Goal: Obtain resource: Download file/media

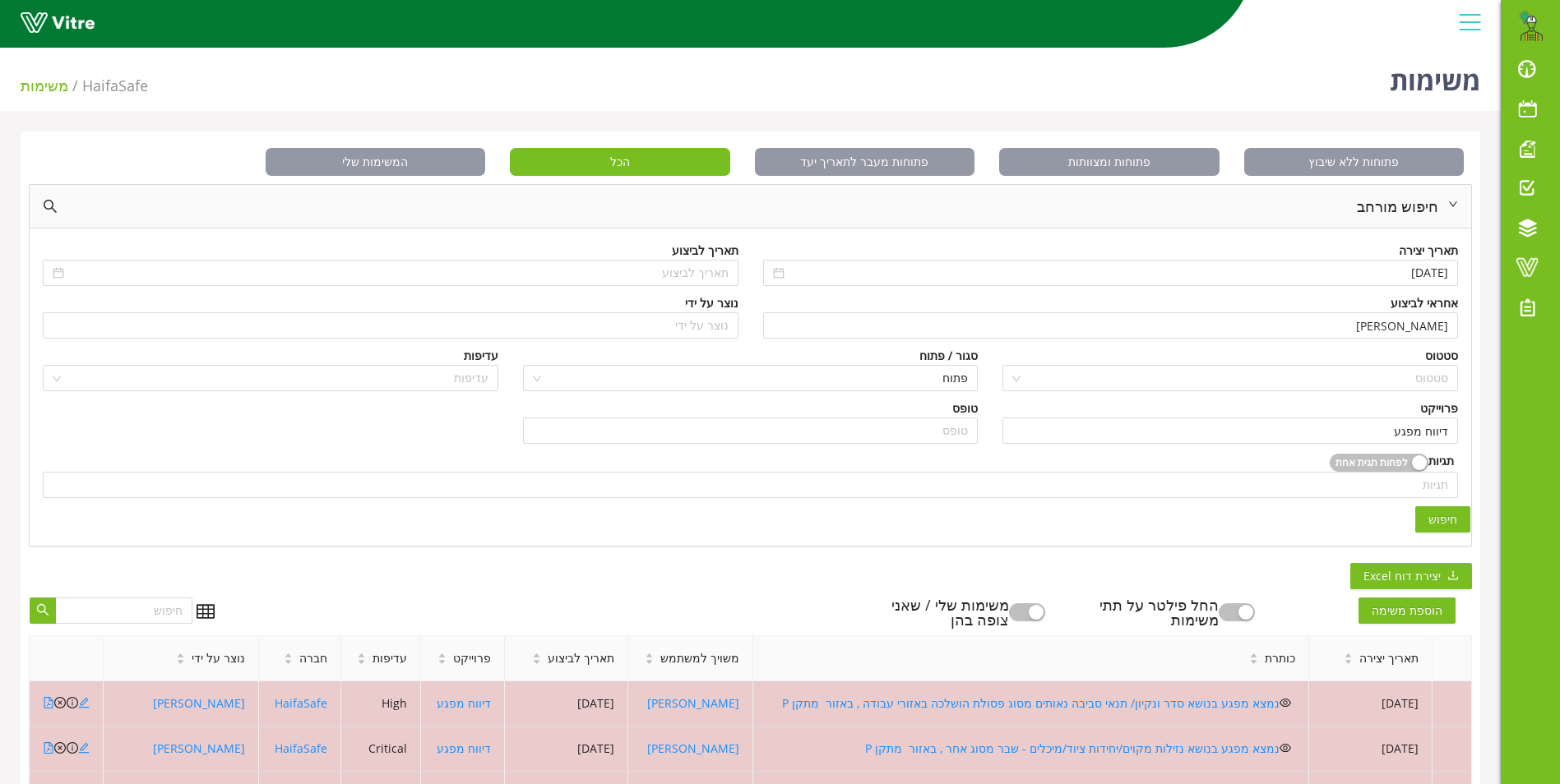
scroll to position [439, 0]
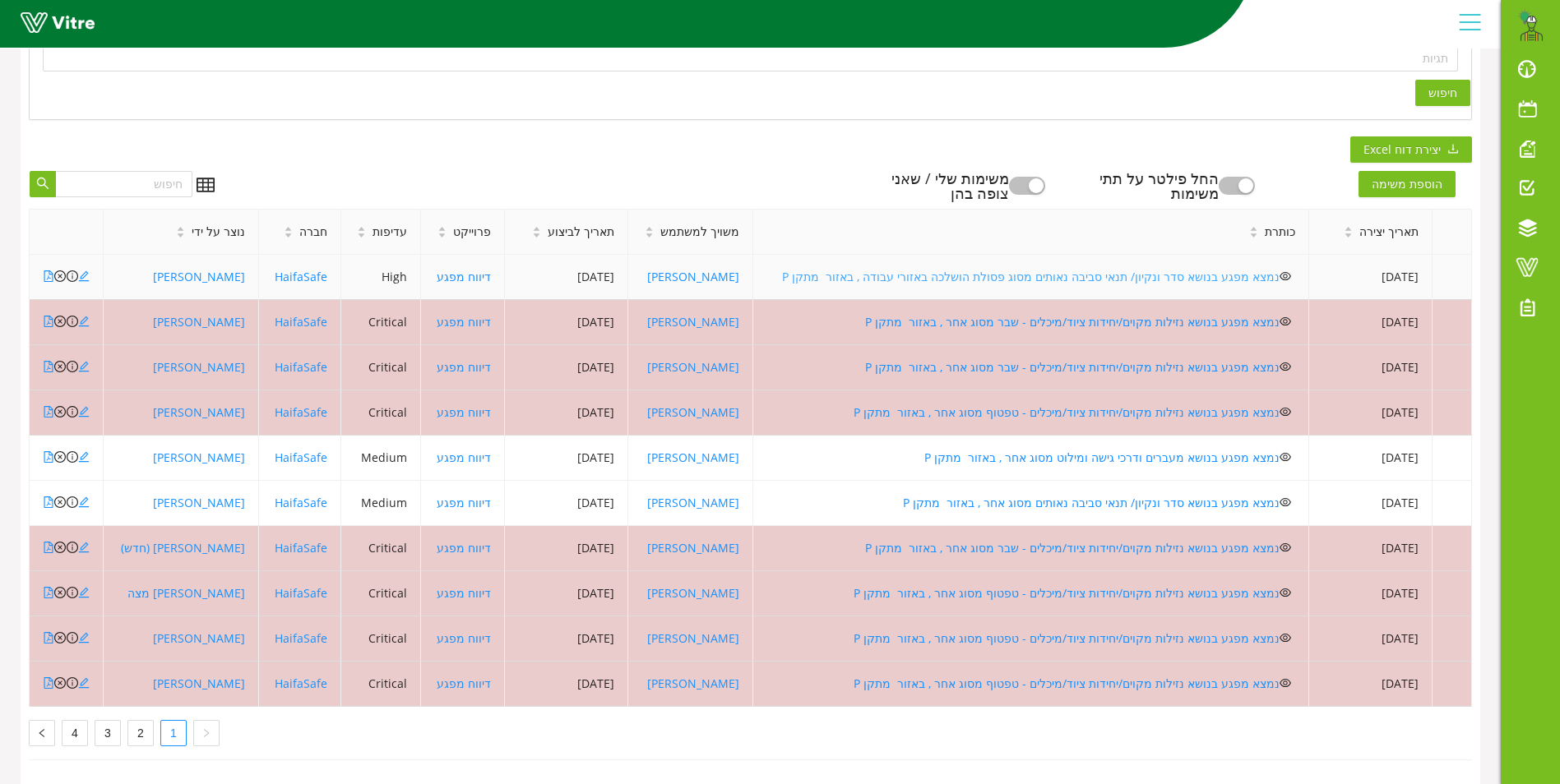
click at [863, 269] on link "נמצא מפגע בנושא סדר ונקיון/ תנאי סביבה נאותים מסוג פסולת הושלכה באזורי עבודה , …" at bounding box center [1030, 277] width 497 height 15
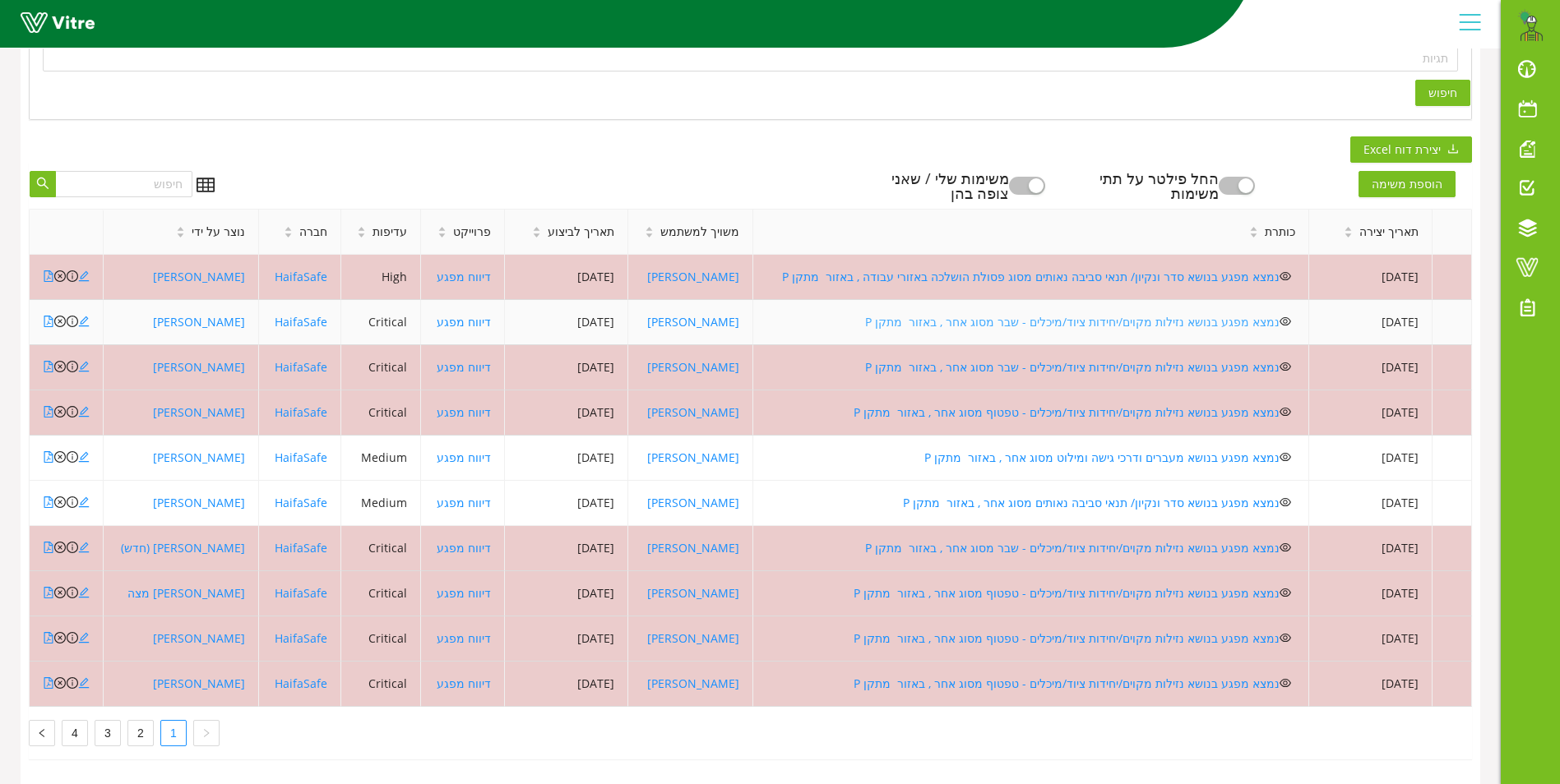
click at [959, 314] on link "נמצא מפגע בנושא נזילות מקוים/יחידות ציוד/מיכלים - שבר מסוג אחר , באזור מתקן P" at bounding box center [1072, 321] width 415 height 15
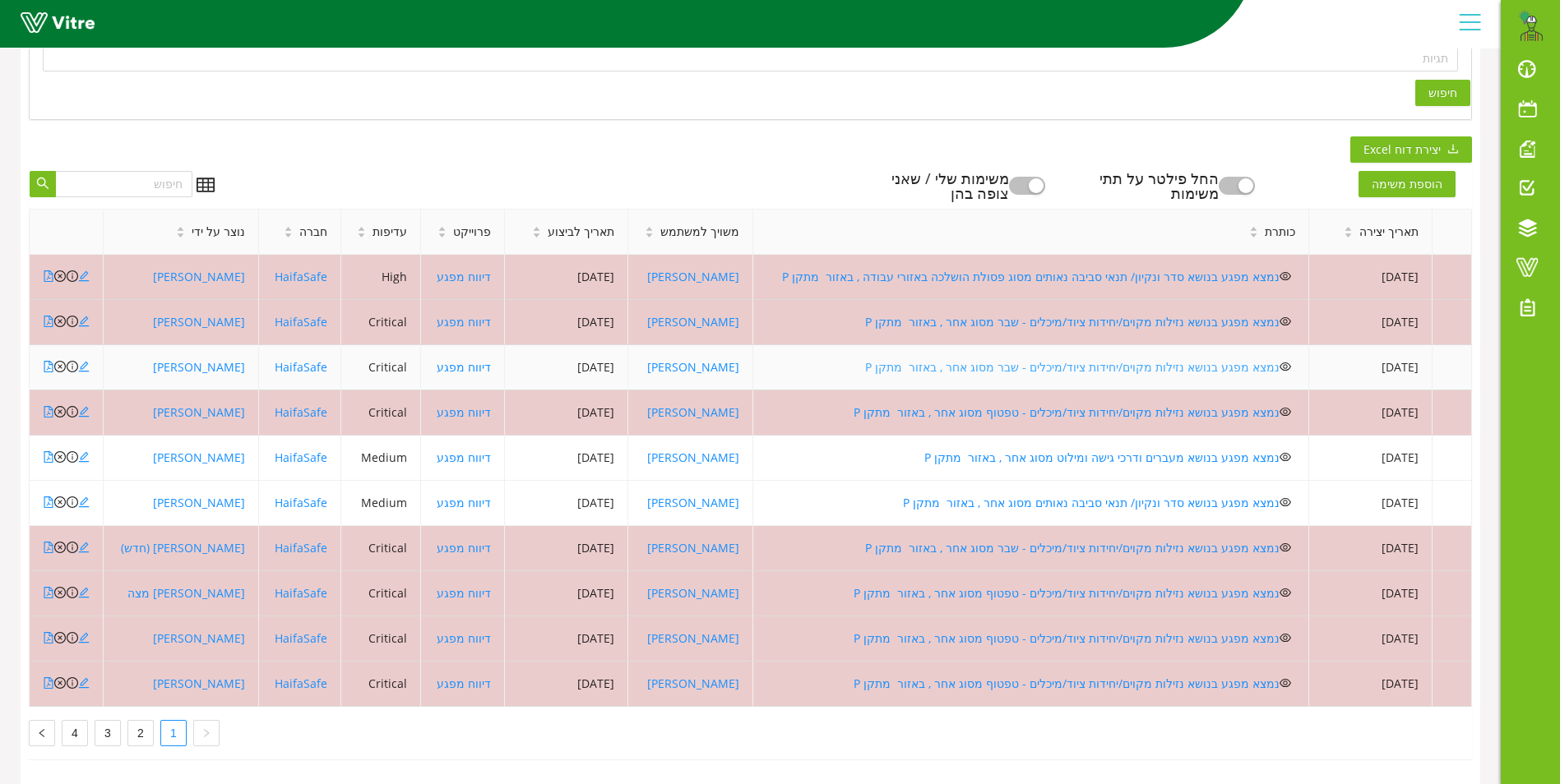
click at [1017, 359] on link "נמצא מפגע בנושא נזילות מקוים/יחידות ציוד/מיכלים - שבר מסוג אחר , באזור מתקן P" at bounding box center [1072, 367] width 415 height 15
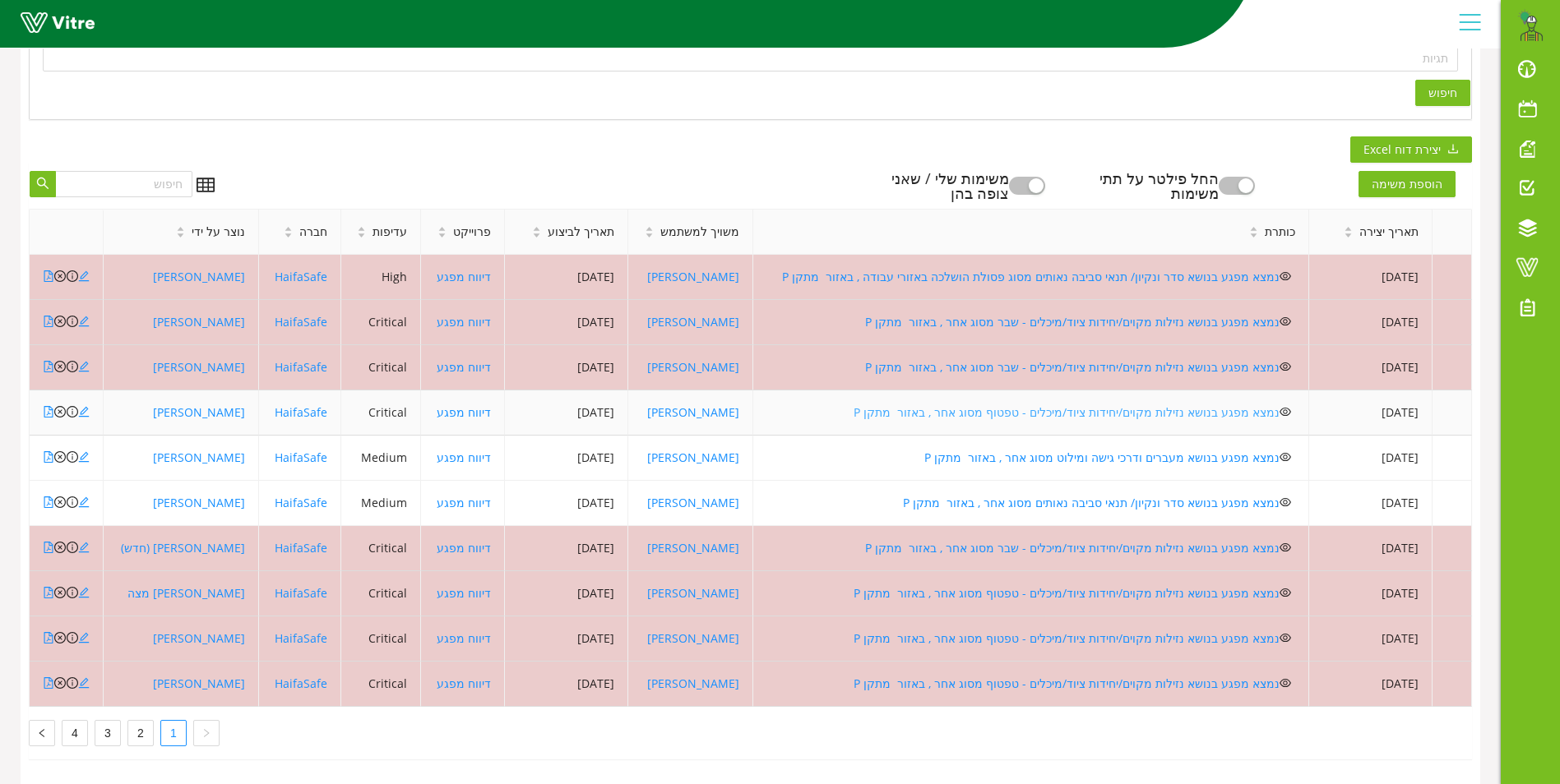
click at [982, 404] on link "נמצא מפגע בנושא נזילות מקוים/יחידות ציוד/מיכלים - טפטוף מסוג אחר , באזור מתקן P" at bounding box center [1066, 412] width 426 height 15
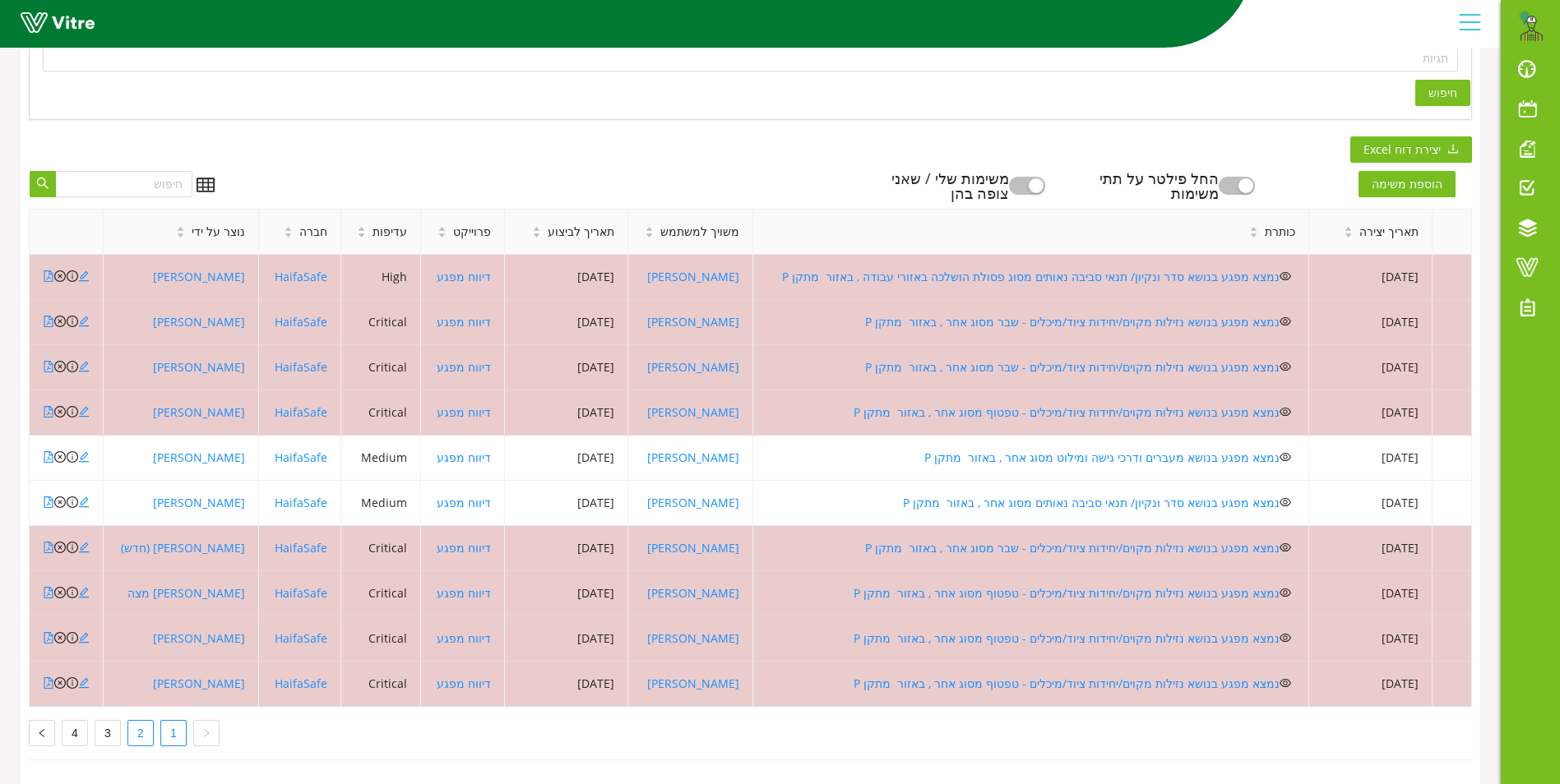
click at [146, 721] on link "2" at bounding box center [140, 732] width 25 height 25
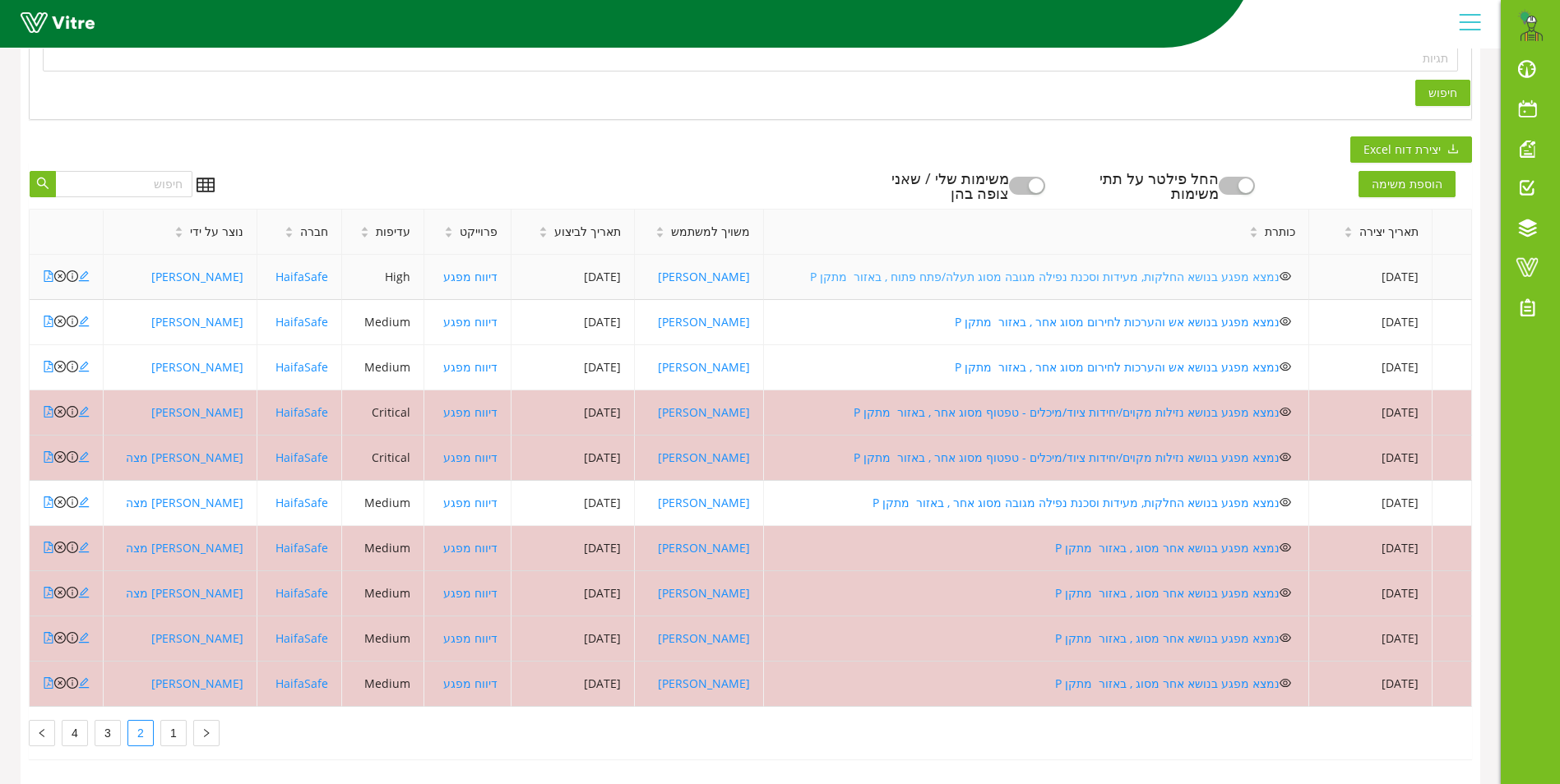
click at [936, 269] on link "נמצא מפגע בנושא החלקות, מעידות וסכנת נפילה מגובה מסוג תעלה/פתח פתוח , באזור מתק…" at bounding box center [1044, 277] width 470 height 15
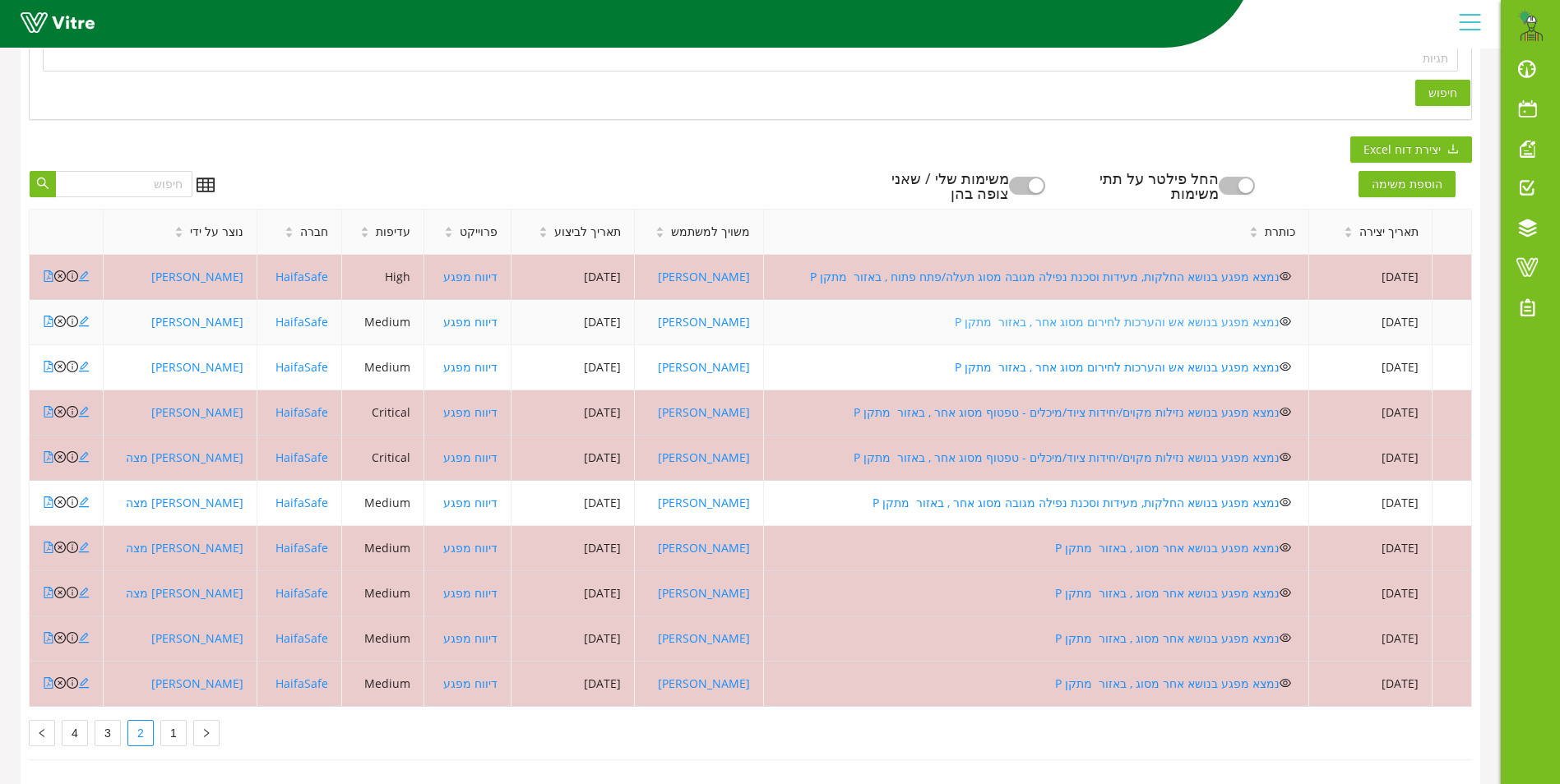
click at [1008, 314] on link "נמצא מפגע בנושא אש והערכות לחירום מסוג אחר , באזור מתקן P" at bounding box center [1117, 321] width 325 height 15
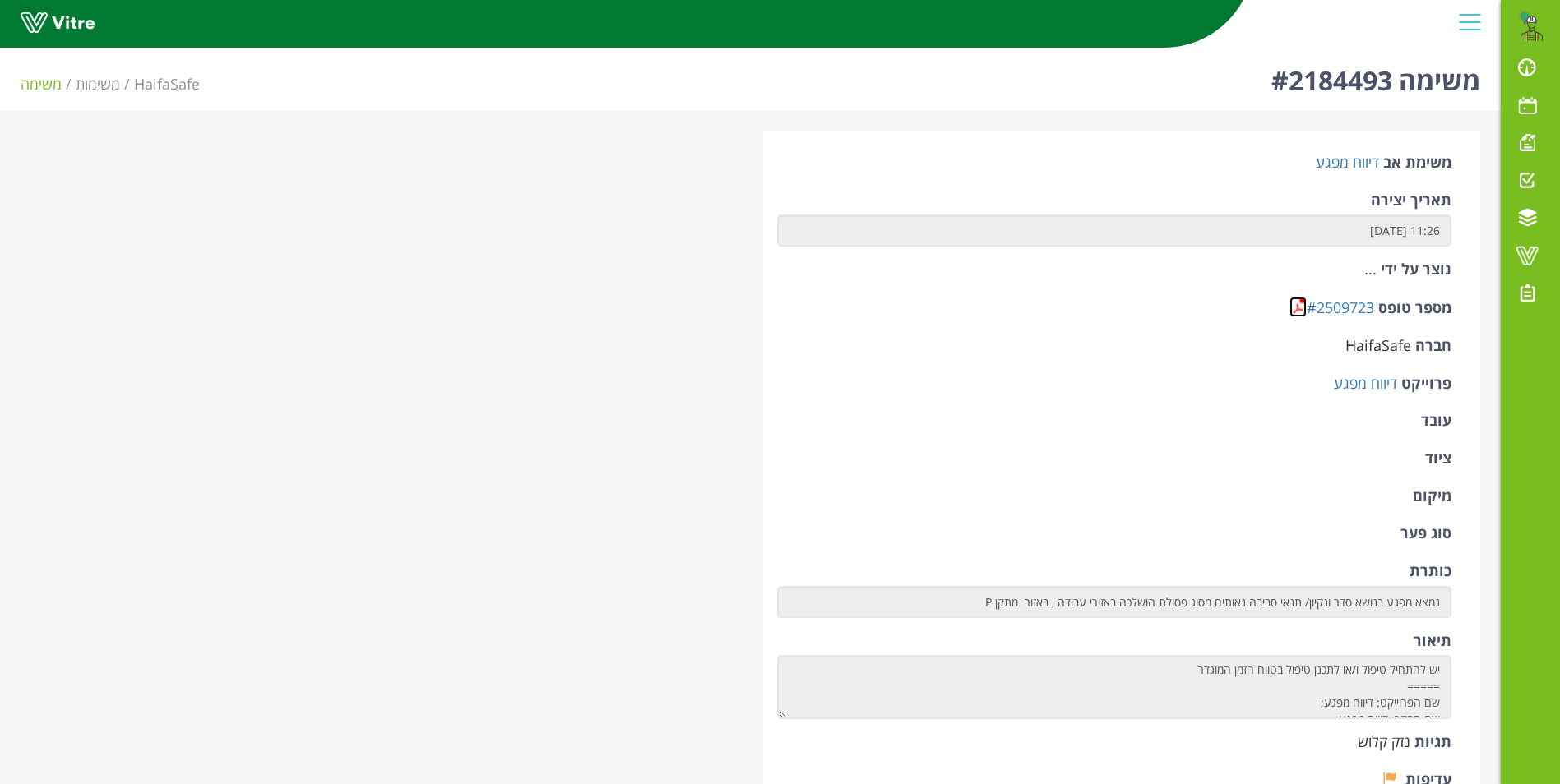
click at [1305, 308] on link at bounding box center [1298, 307] width 17 height 20
click at [1300, 304] on link at bounding box center [1298, 307] width 17 height 20
click at [1297, 304] on link at bounding box center [1298, 307] width 17 height 20
click at [1298, 306] on link at bounding box center [1298, 307] width 17 height 20
click at [1294, 299] on link at bounding box center [1298, 307] width 17 height 20
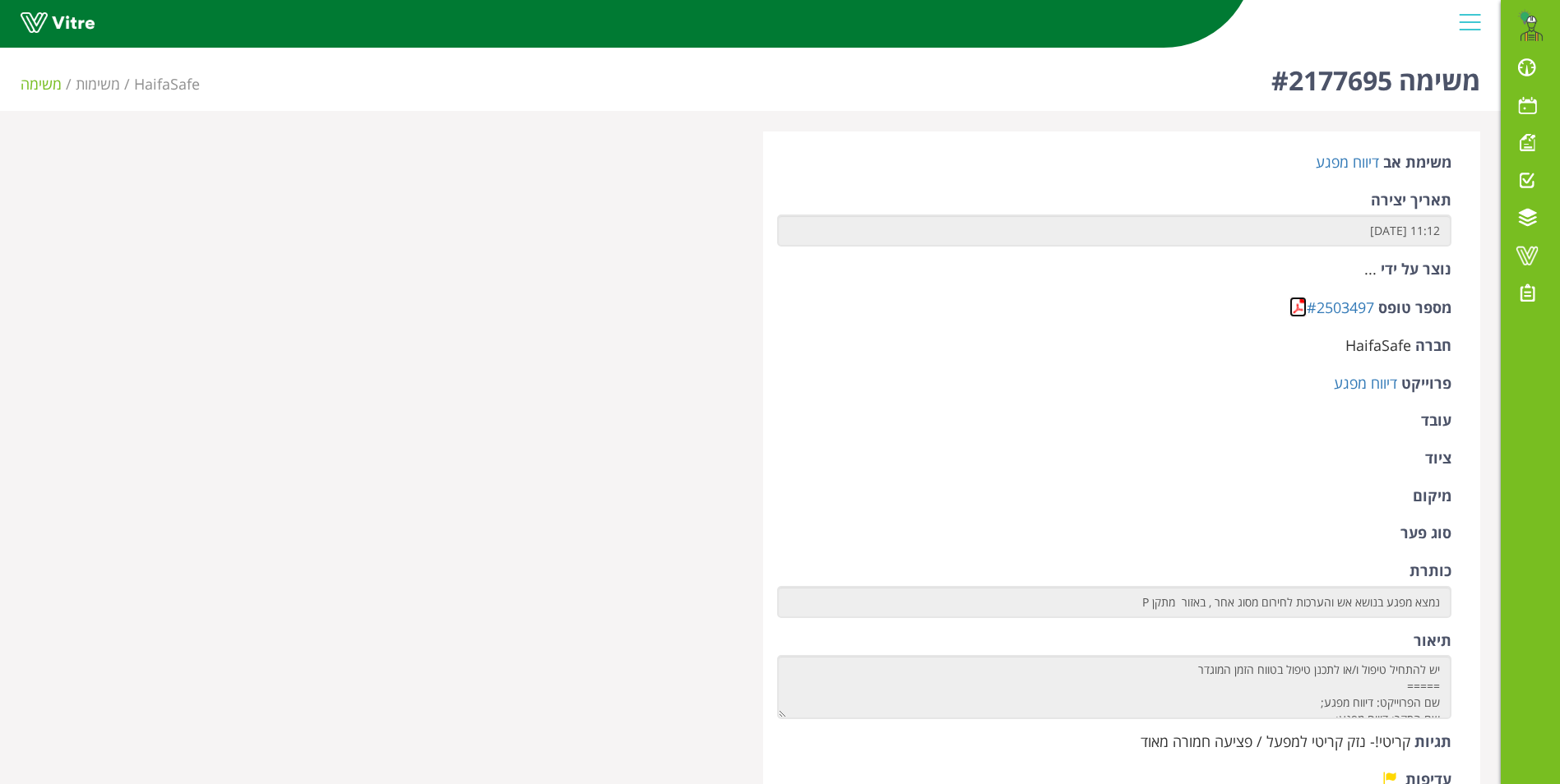
click at [1292, 306] on link at bounding box center [1298, 307] width 17 height 20
